Goal: Find specific page/section: Find specific page/section

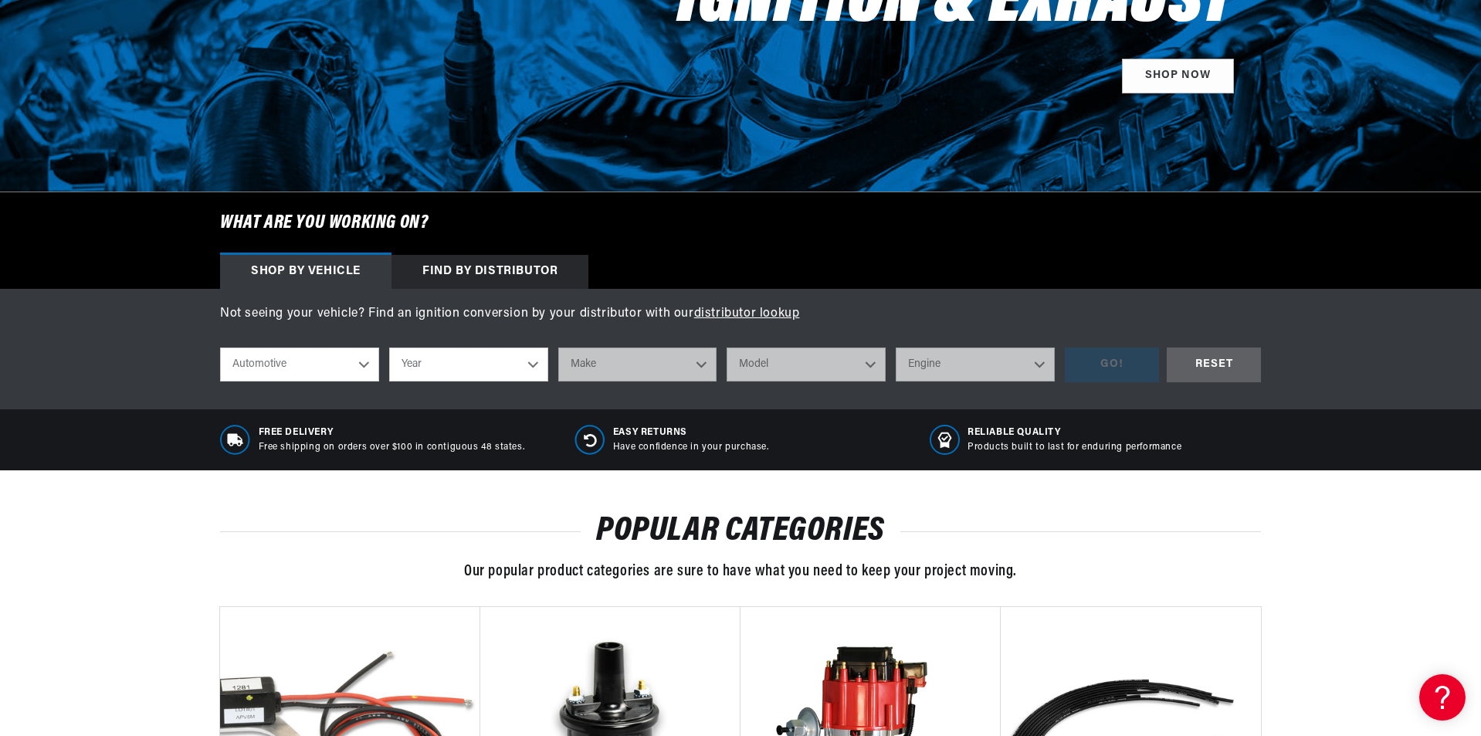
click at [540, 367] on select "Year [DATE] 2025 2024 2023 2022 2021 2020 2019 2018 2017 2016 2015 2014 2013 20…" at bounding box center [468, 364] width 159 height 34
select select "1962"
click at [389, 347] on select "Year [DATE] 2025 2024 2023 2022 2021 2020 2019 2018 2017 2016 2015 2014 2013 20…" at bounding box center [468, 364] width 159 height 34
select select "1962"
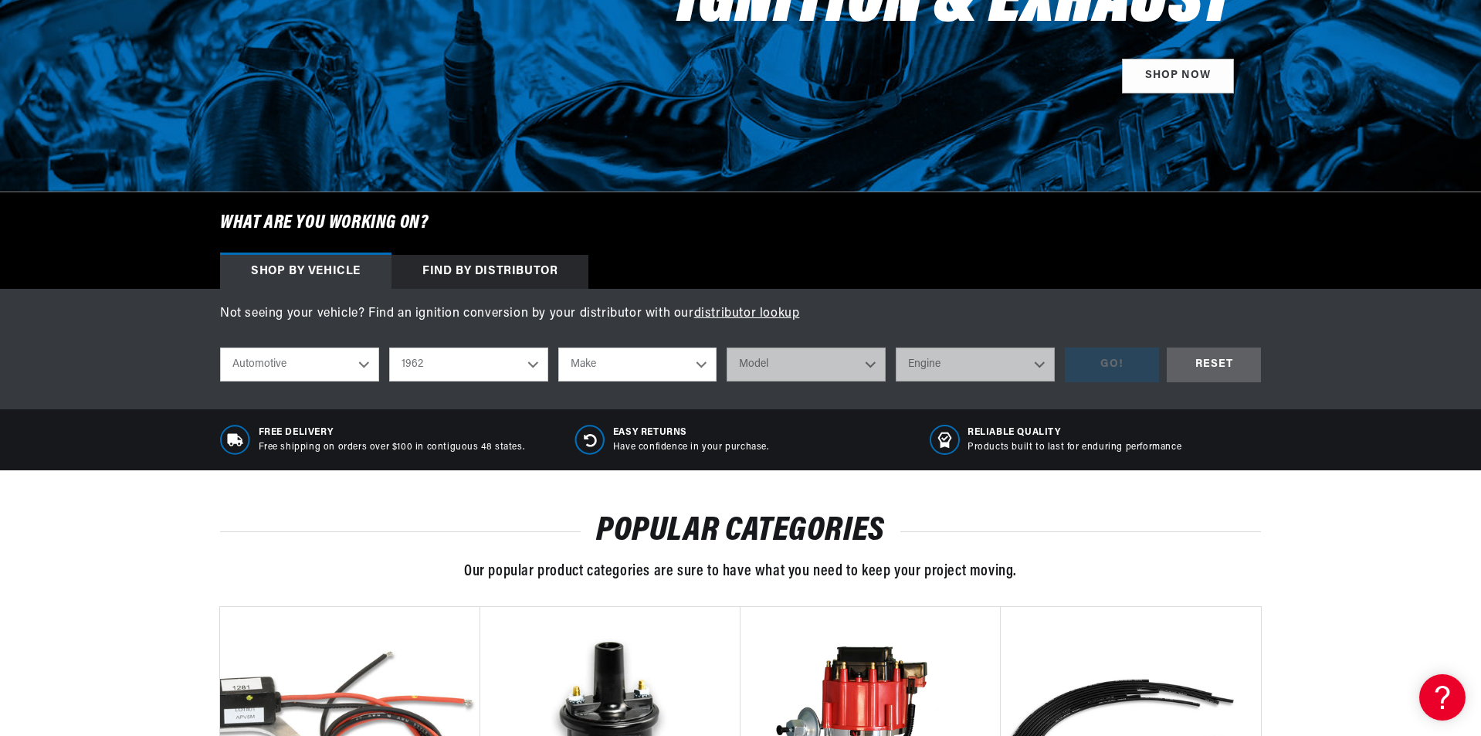
click at [698, 363] on select "Make Alfa Romeo American Motors Aston [PERSON_NAME][GEOGRAPHIC_DATA] [PERSON_NA…" at bounding box center [637, 364] width 159 height 34
select select "Ford"
click at [558, 347] on select "Make Alfa Romeo American Motors Aston [PERSON_NAME][GEOGRAPHIC_DATA] [PERSON_NA…" at bounding box center [637, 364] width 159 height 34
select select "Ford"
click at [860, 376] on select "Model Club Wagon Country Sedan Country Squire Econoline F-100 F-250 F-350 [GEOG…" at bounding box center [805, 364] width 159 height 34
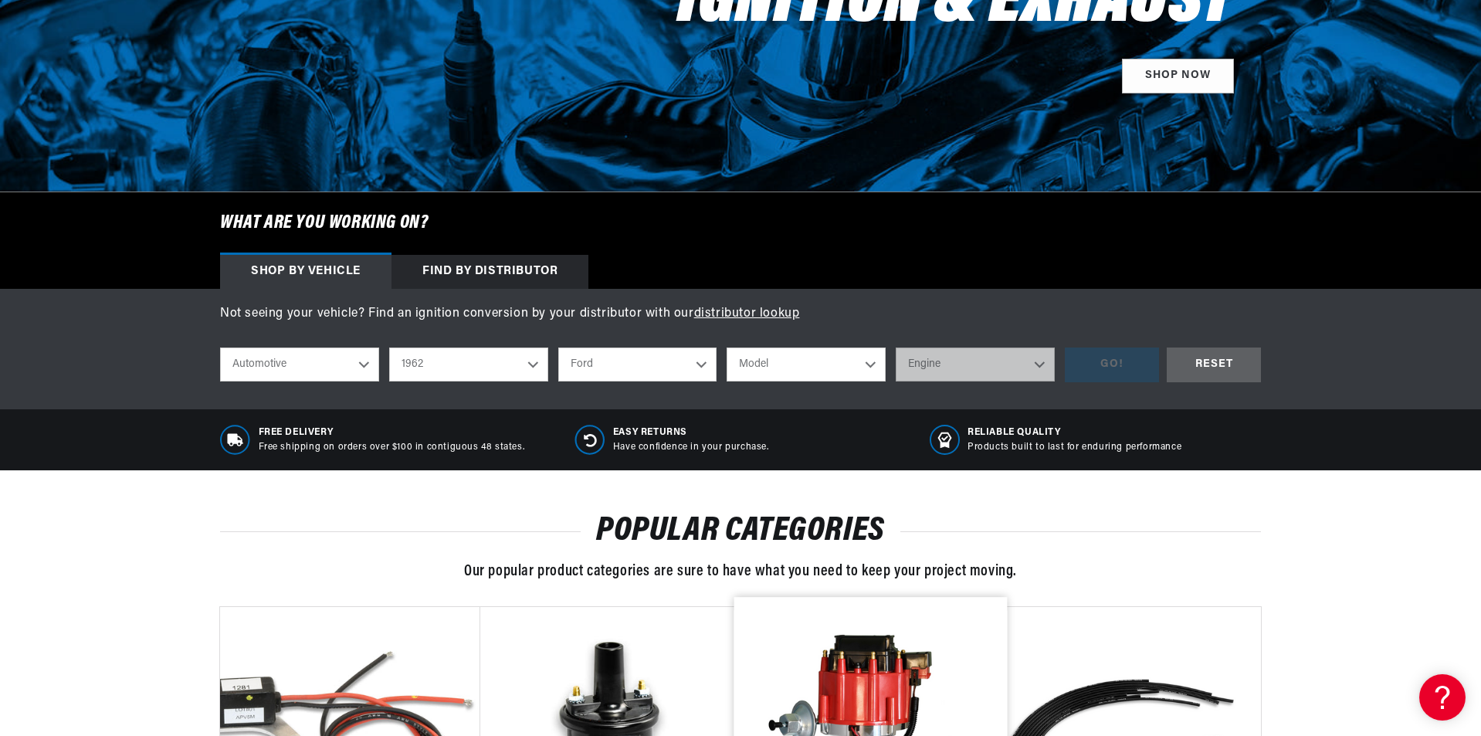
scroll to position [0, 0]
select select "Thunderbird"
click at [726, 347] on select "Model Club Wagon Country Sedan Country Squire Econoline F-100 F-250 F-350 [GEOG…" at bounding box center [805, 364] width 159 height 34
select select "Thunderbird"
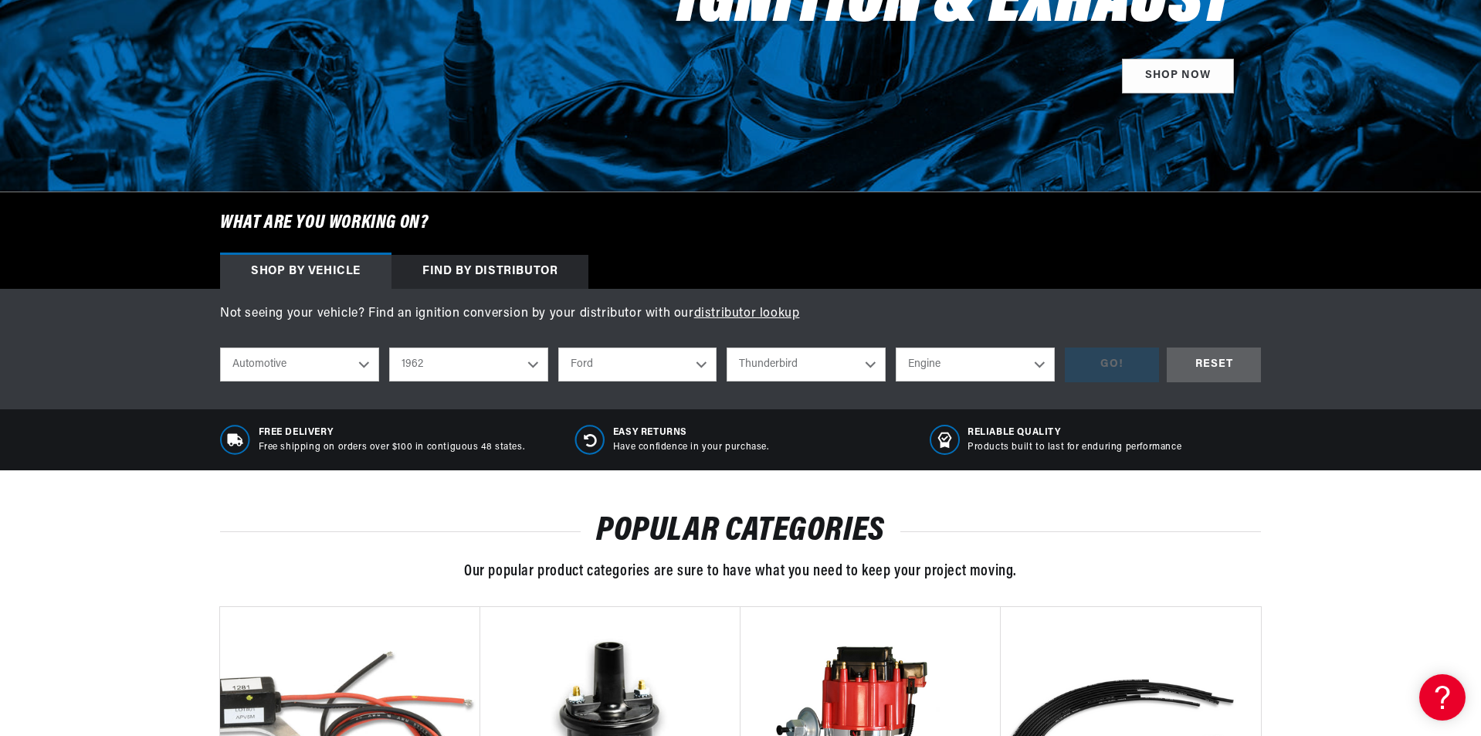
click at [1034, 369] on select "Engine 7.0L 390cid / 6.4L 406cid / 6.7L" at bounding box center [974, 364] width 159 height 34
select select "390cid-6.4L"
click at [895, 347] on select "Engine 7.0L 390cid / 6.4L 406cid / 6.7L" at bounding box center [974, 364] width 159 height 34
select select "390cid-6.4L"
click at [1104, 363] on div "GO!" at bounding box center [1112, 364] width 94 height 35
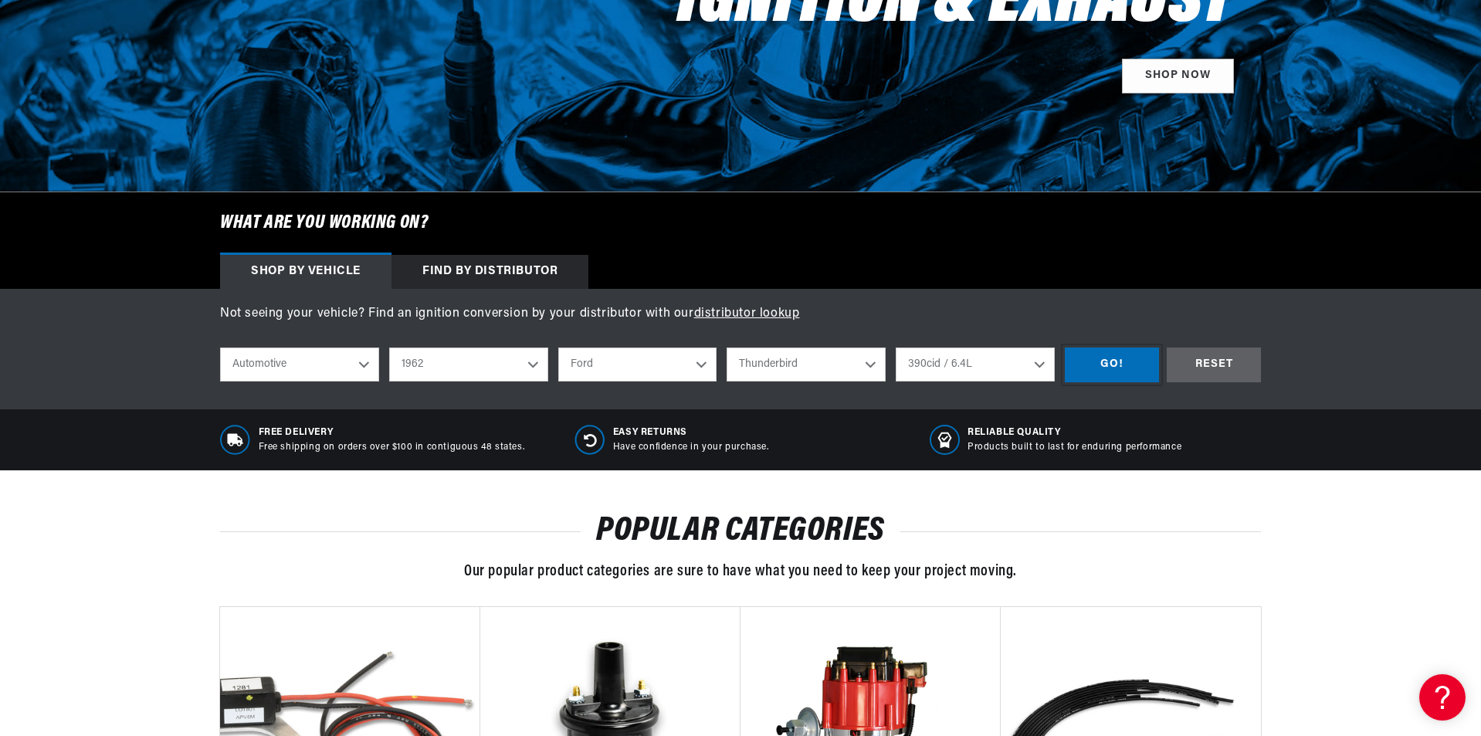
scroll to position [0, 248]
